Goal: Transaction & Acquisition: Download file/media

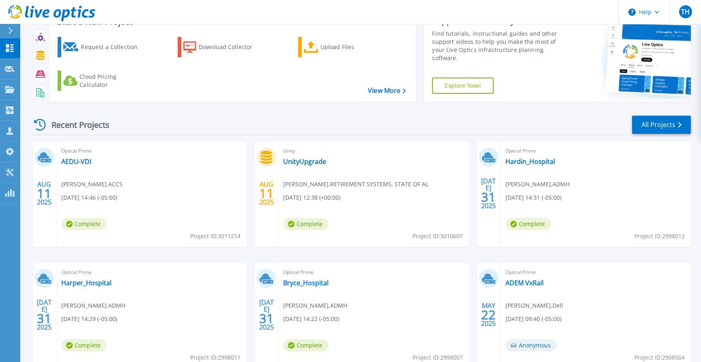
scroll to position [37, 0]
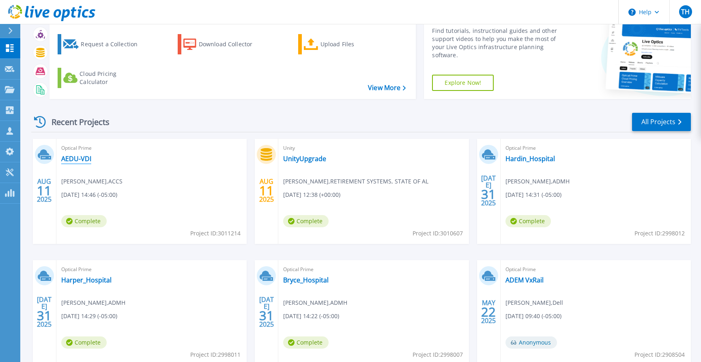
click at [78, 158] on link "AEDU-VDI" at bounding box center [76, 159] width 30 height 8
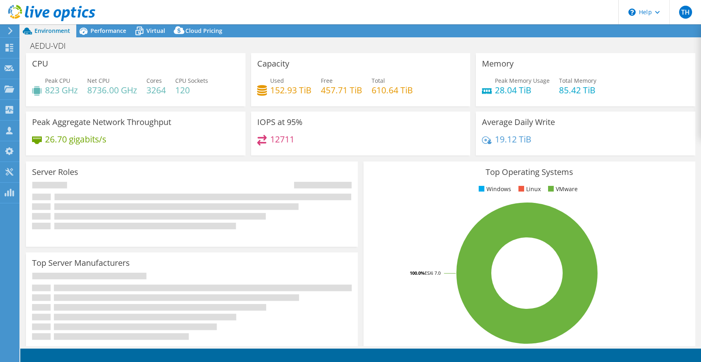
select select "USD"
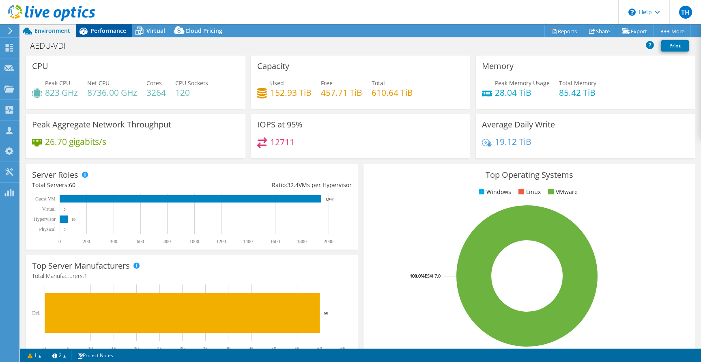
click at [111, 28] on span "Performance" at bounding box center [109, 31] width 36 height 8
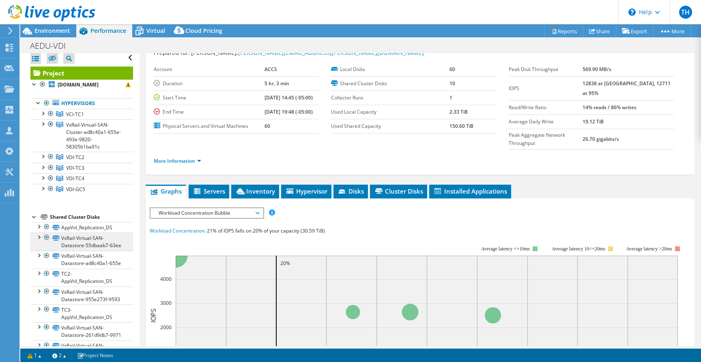
scroll to position [5, 0]
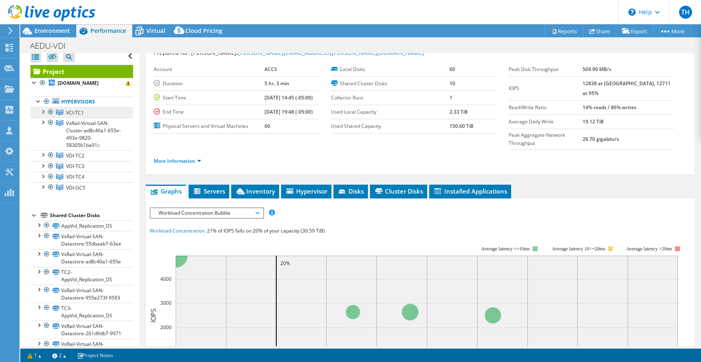
click at [87, 110] on link "VCI-TC1" at bounding box center [81, 112] width 103 height 11
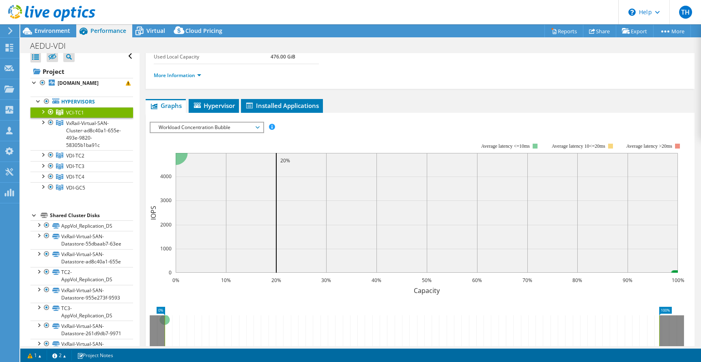
scroll to position [65, 0]
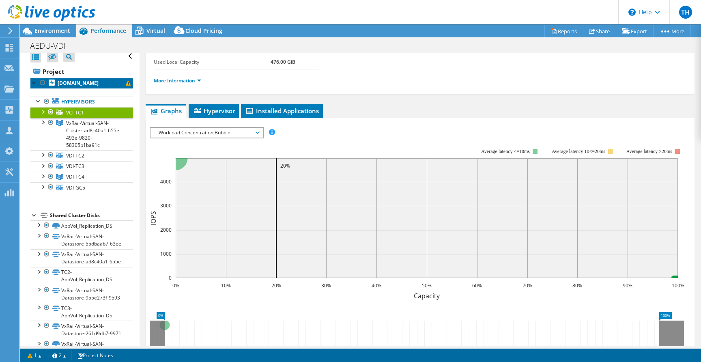
click at [83, 84] on b "[DOMAIN_NAME]" at bounding box center [78, 83] width 41 height 7
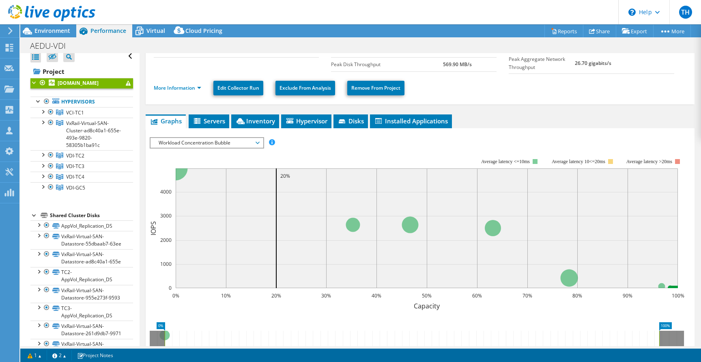
scroll to position [0, 0]
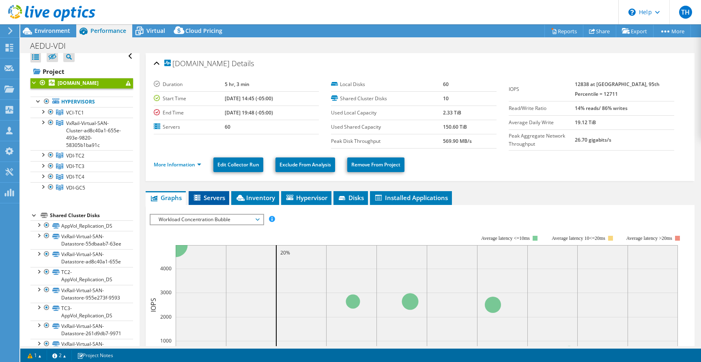
click at [211, 196] on span "Servers" at bounding box center [209, 198] width 32 height 8
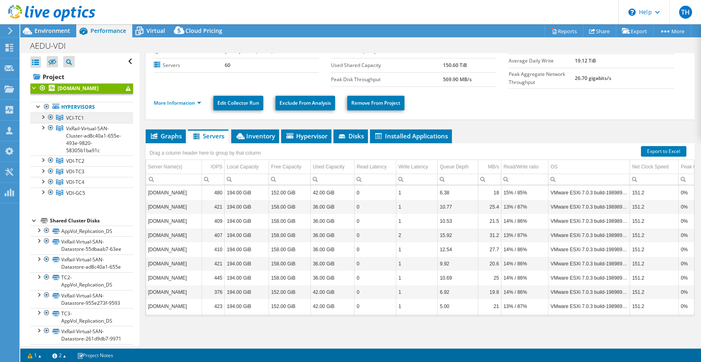
click at [82, 119] on span "VCI-TC1" at bounding box center [75, 117] width 18 height 7
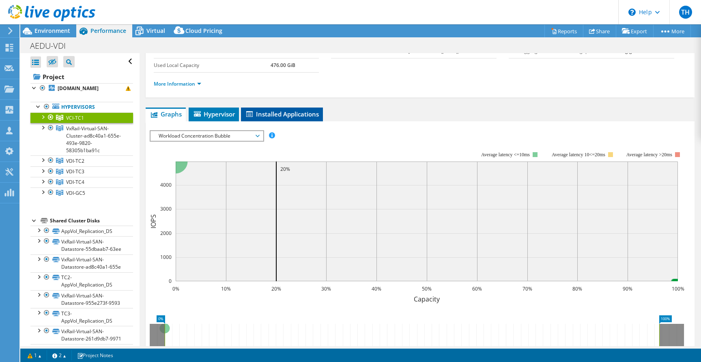
click at [277, 112] on span "Installed Applications" at bounding box center [282, 114] width 74 height 8
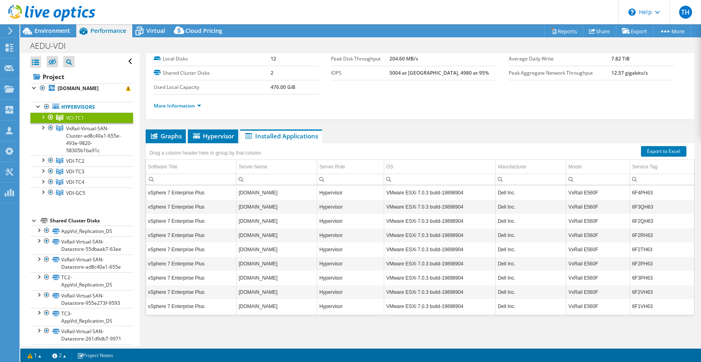
scroll to position [0, 2]
click at [189, 190] on td "vSphere 7 Enterprise Plus" at bounding box center [189, 192] width 91 height 14
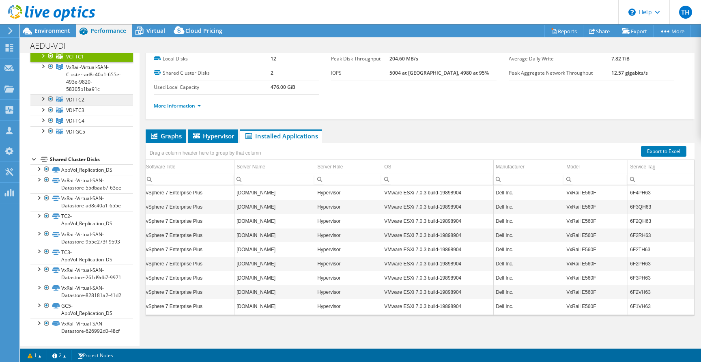
scroll to position [0, 0]
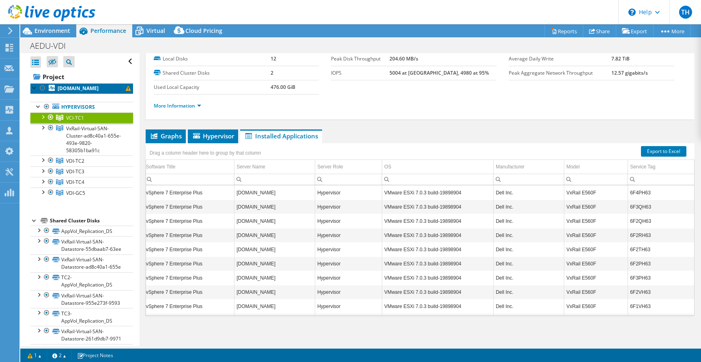
click at [128, 89] on span at bounding box center [128, 88] width 5 height 5
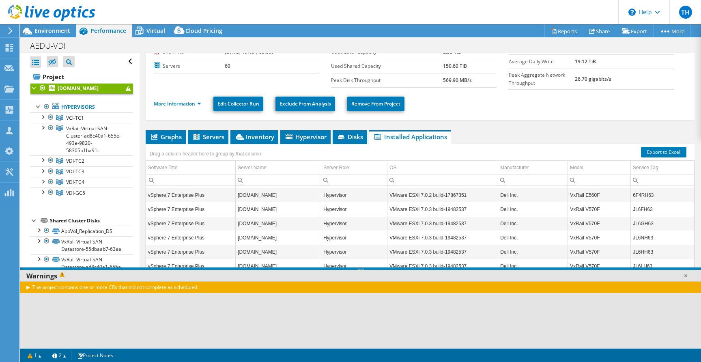
scroll to position [62, 0]
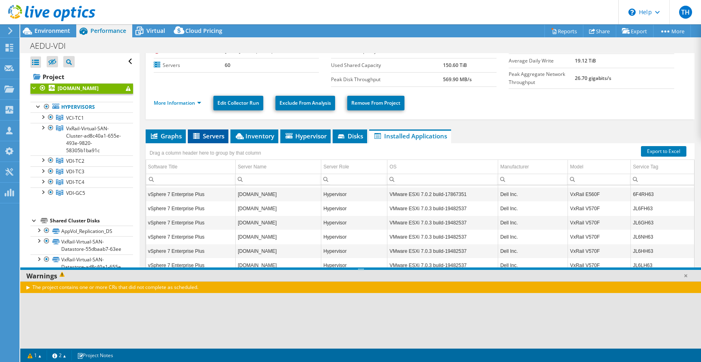
click at [215, 137] on span "Servers" at bounding box center [208, 136] width 32 height 8
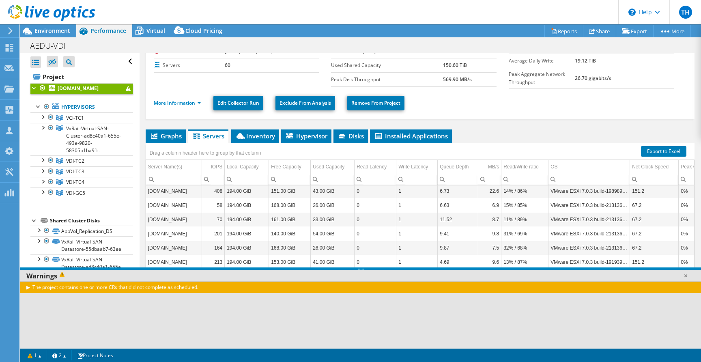
scroll to position [165, 0]
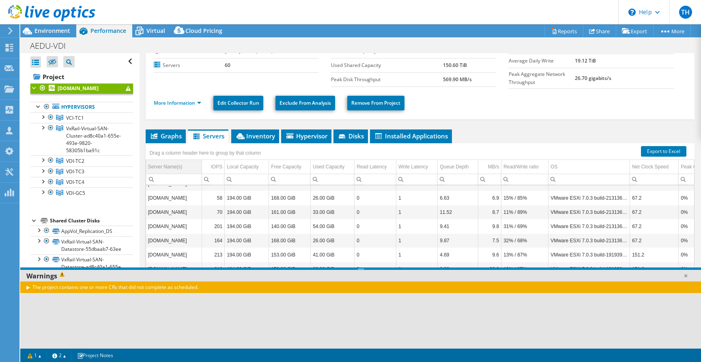
click at [179, 164] on div "Server Name(s)" at bounding box center [165, 167] width 34 height 10
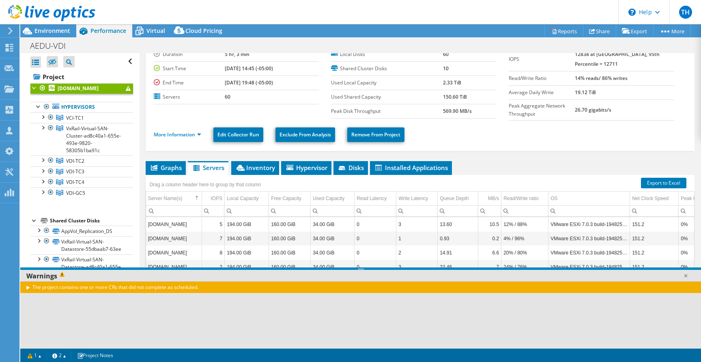
scroll to position [30, 0]
click at [181, 196] on div "Server Name(s)" at bounding box center [165, 198] width 34 height 10
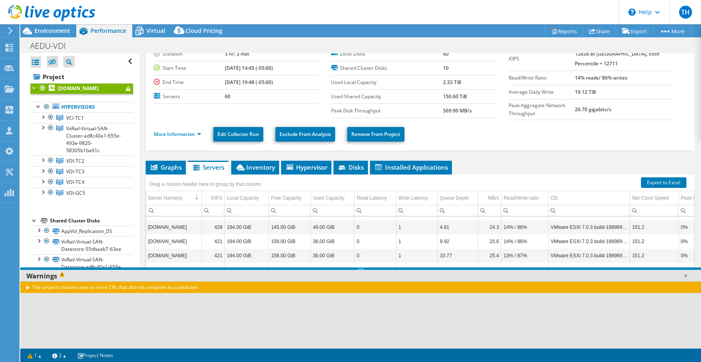
scroll to position [580, 0]
click at [27, 288] on div "The project contains one or more CRs that did not complete as scheduled." at bounding box center [360, 287] width 681 height 12
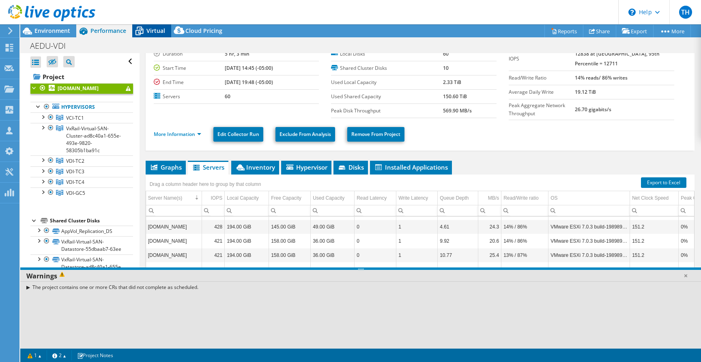
click at [153, 30] on span "Virtual" at bounding box center [156, 31] width 19 height 8
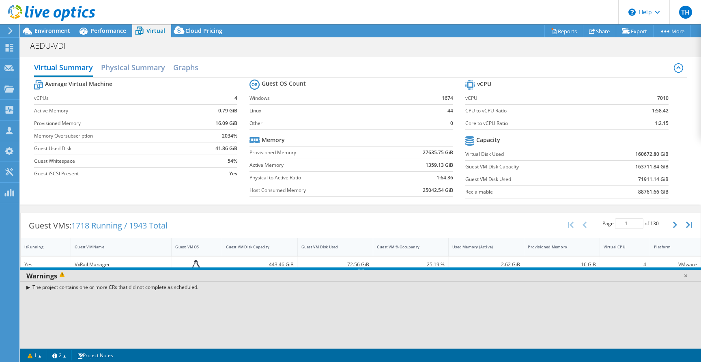
click at [28, 286] on div "The project contains one or more CRs that did not complete as scheduled." at bounding box center [360, 287] width 681 height 12
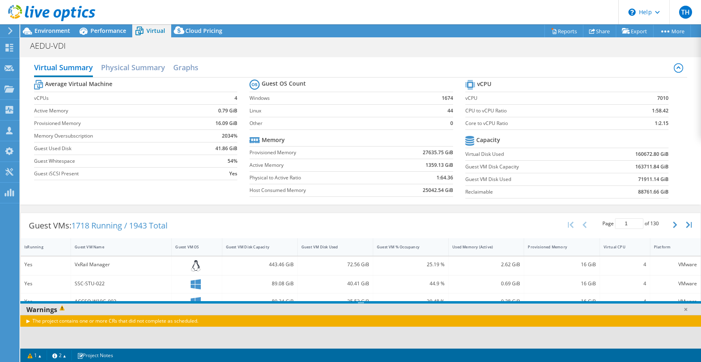
drag, startPoint x: 153, startPoint y: 268, endPoint x: 152, endPoint y: 302, distance: 33.7
click at [152, 302] on div at bounding box center [360, 302] width 681 height 2
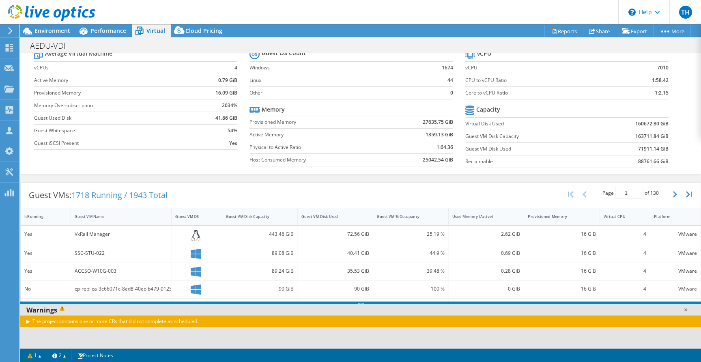
scroll to position [0, 0]
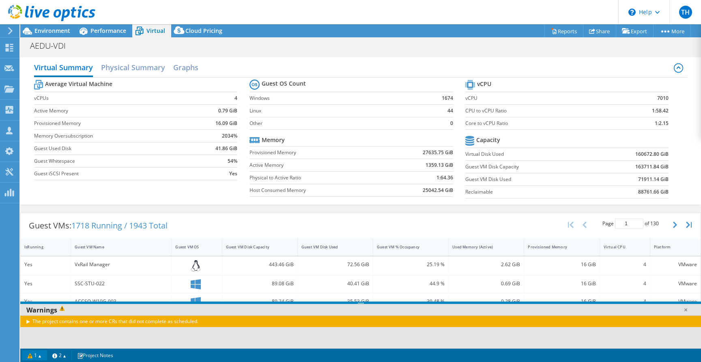
click at [42, 356] on link "1" at bounding box center [34, 355] width 25 height 10
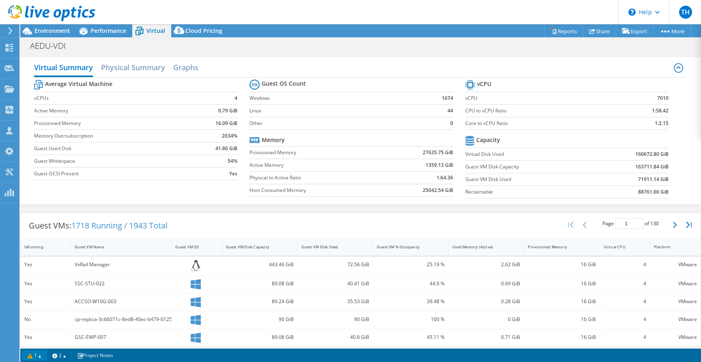
click at [42, 356] on link "1" at bounding box center [34, 355] width 25 height 10
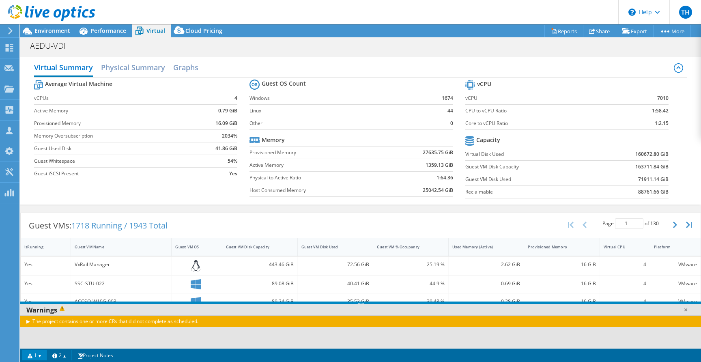
click at [88, 323] on div "The project contains one or more CRs that did not complete as scheduled." at bounding box center [360, 321] width 681 height 12
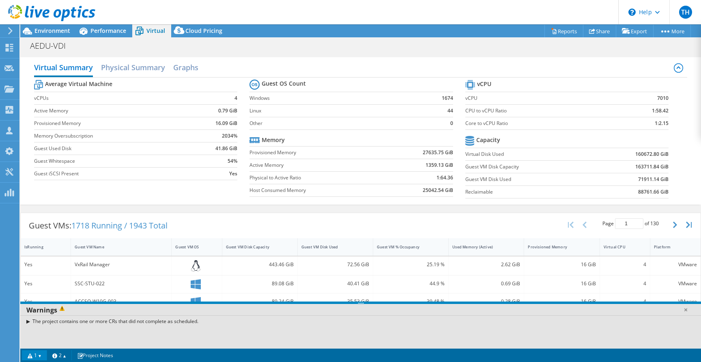
click at [28, 322] on div "The project contains one or more CRs that did not complete as scheduled." at bounding box center [360, 321] width 681 height 12
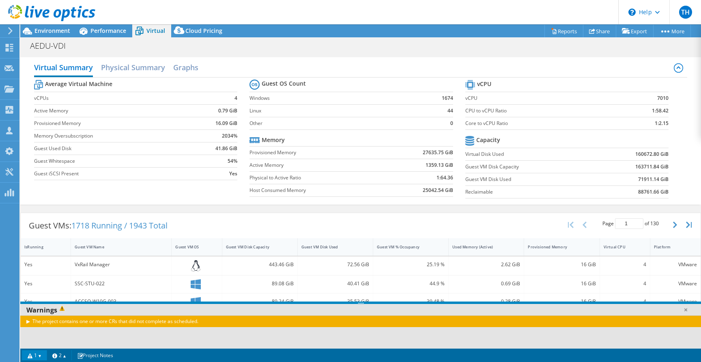
click at [63, 311] on span at bounding box center [63, 310] width 12 height 9
click at [69, 356] on link "2" at bounding box center [59, 355] width 25 height 10
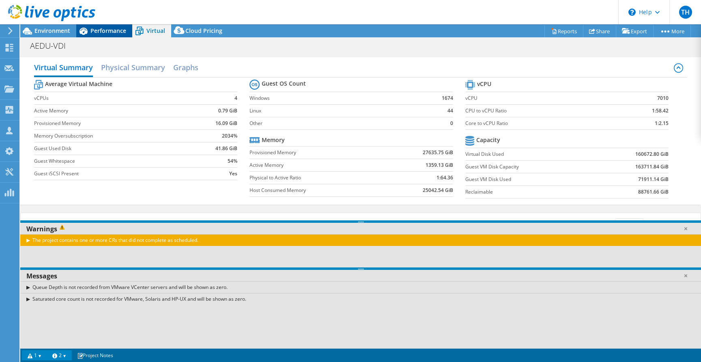
click at [106, 30] on span "Performance" at bounding box center [109, 31] width 36 height 8
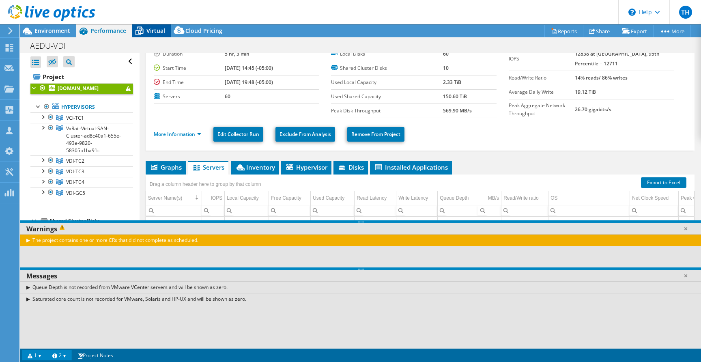
click at [157, 26] on div "Virtual" at bounding box center [151, 30] width 39 height 13
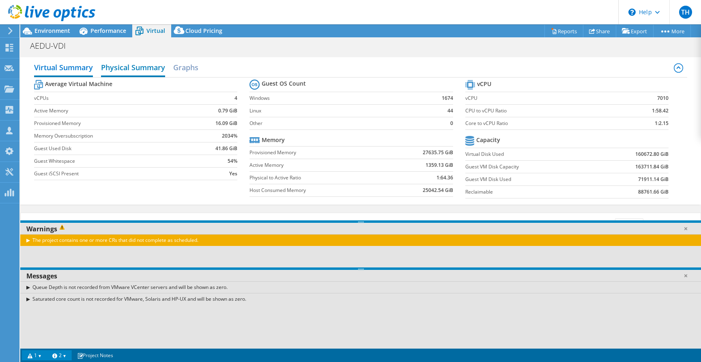
click at [139, 68] on h2 "Physical Summary" at bounding box center [133, 68] width 64 height 18
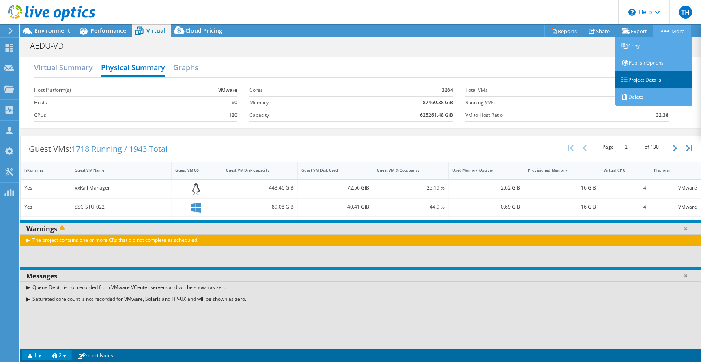
click at [636, 81] on link "Project Details" at bounding box center [654, 79] width 77 height 17
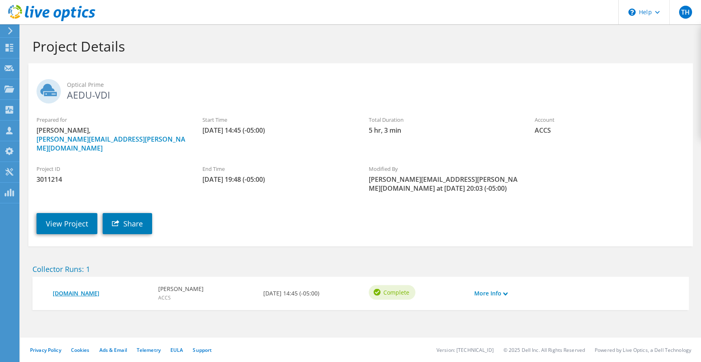
click at [84, 289] on link "[DOMAIN_NAME]" at bounding box center [101, 293] width 97 height 9
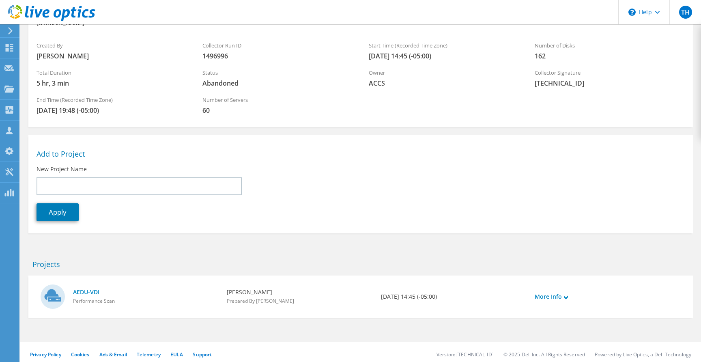
scroll to position [64, 0]
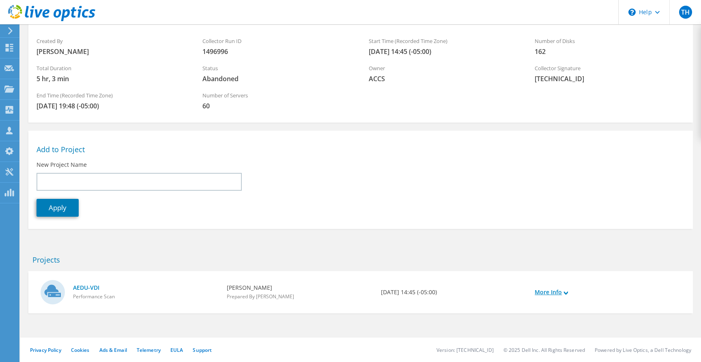
click at [562, 293] on link "More Info" at bounding box center [551, 292] width 33 height 9
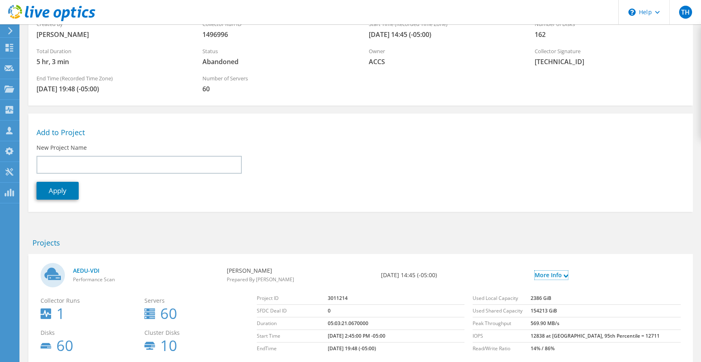
scroll to position [92, 0]
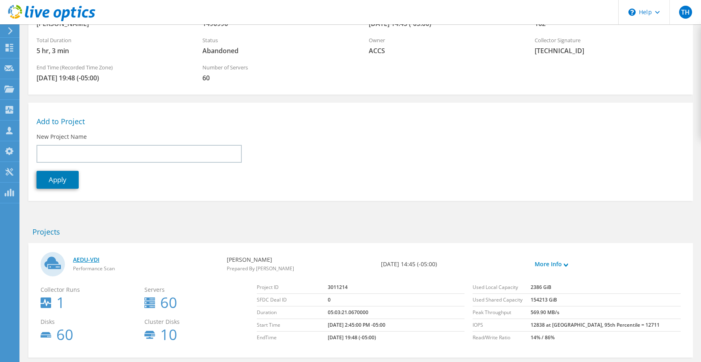
click at [92, 262] on link "AEDU-VDI" at bounding box center [146, 259] width 146 height 9
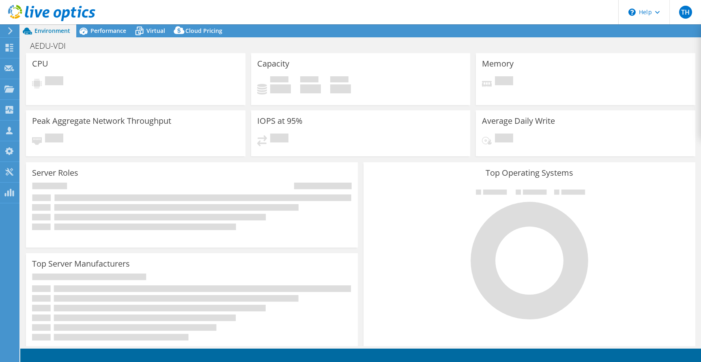
select select "USD"
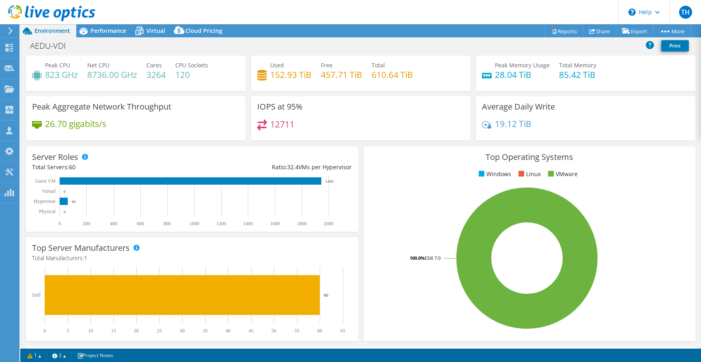
scroll to position [19, 0]
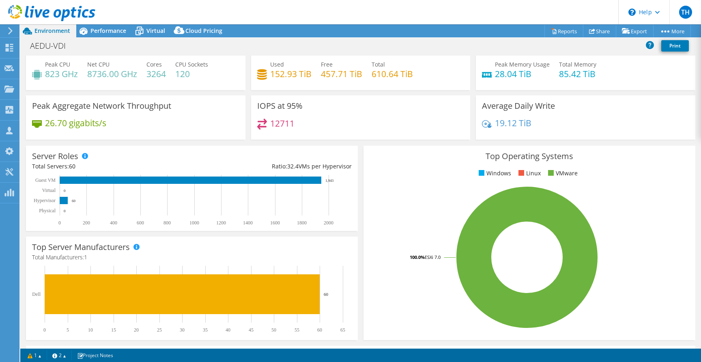
click at [274, 109] on h3 "IOPS at 95%" at bounding box center [279, 105] width 45 height 9
click at [653, 13] on div "\n Help" at bounding box center [644, 12] width 51 height 24
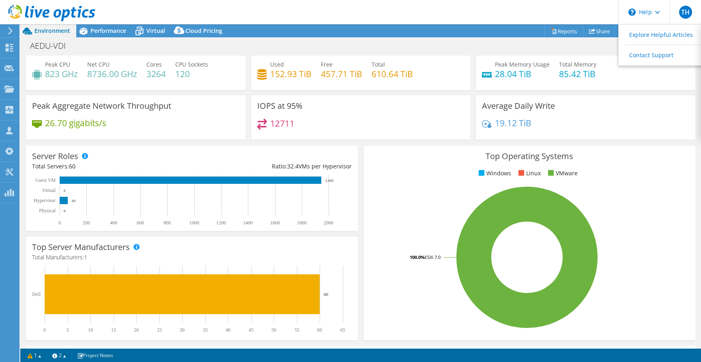
click at [404, 194] on rect at bounding box center [527, 257] width 315 height 142
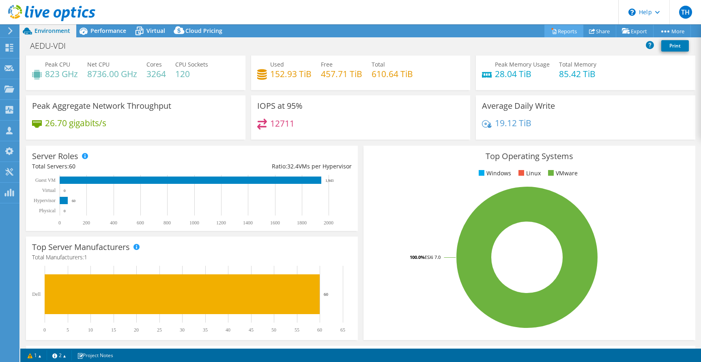
click at [554, 31] on link "Reports" at bounding box center [564, 31] width 39 height 13
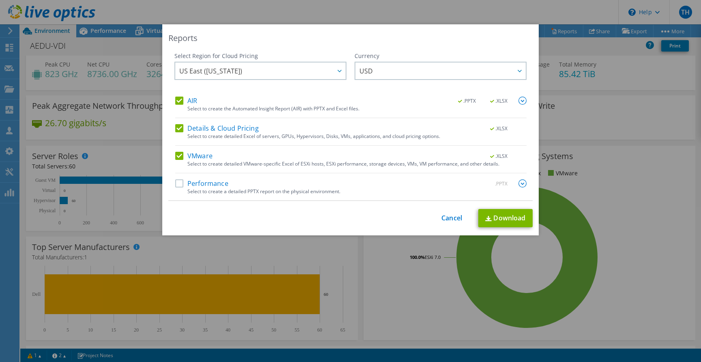
click at [181, 184] on label "Performance" at bounding box center [201, 183] width 53 height 8
click at [0, 0] on input "Performance" at bounding box center [0, 0] width 0 height 0
click at [505, 218] on link "Download" at bounding box center [506, 218] width 54 height 18
